Goal: Task Accomplishment & Management: Manage account settings

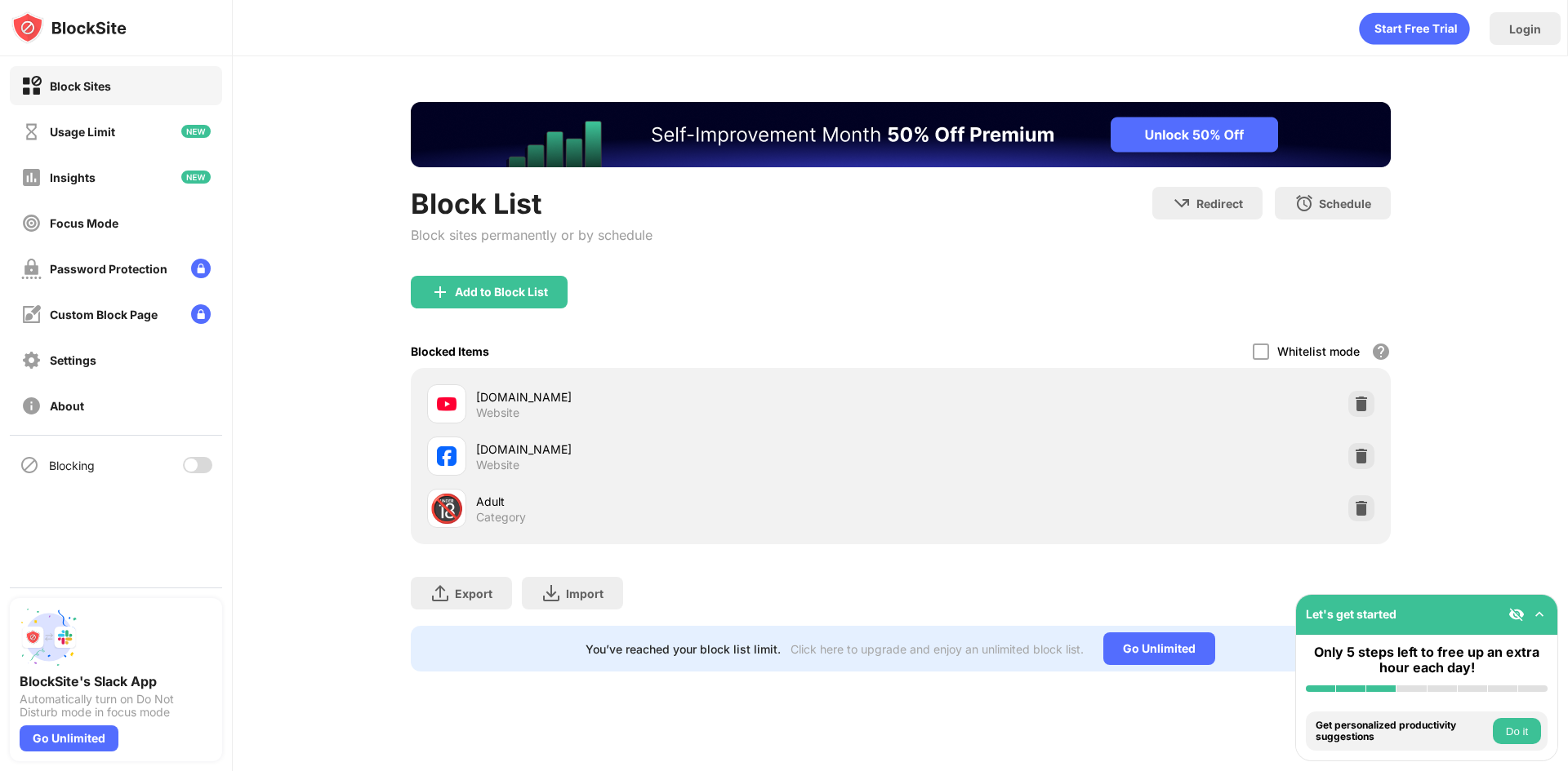
click at [199, 464] on div at bounding box center [197, 465] width 29 height 16
